Goal: Transaction & Acquisition: Purchase product/service

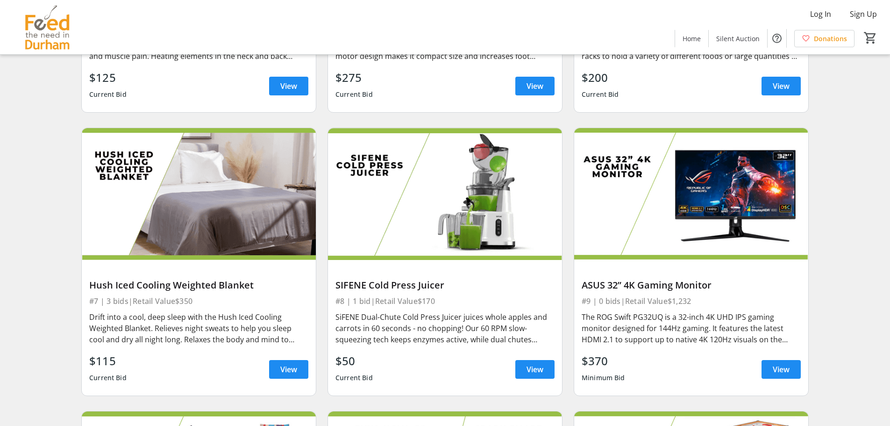
scroll to position [280, 0]
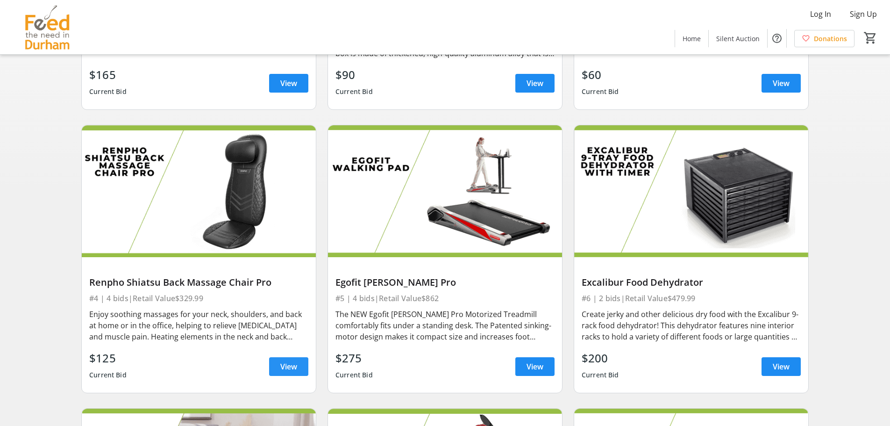
click at [281, 365] on span "View" at bounding box center [288, 366] width 17 height 11
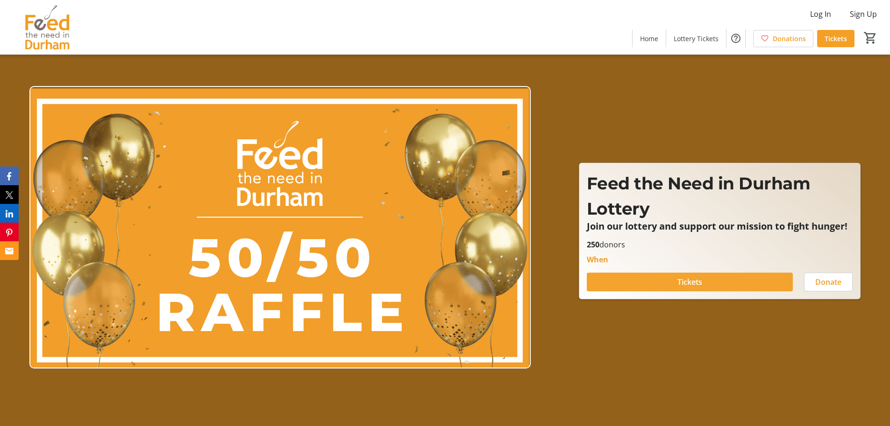
click at [721, 281] on span at bounding box center [690, 282] width 206 height 22
